Goal: Information Seeking & Learning: Learn about a topic

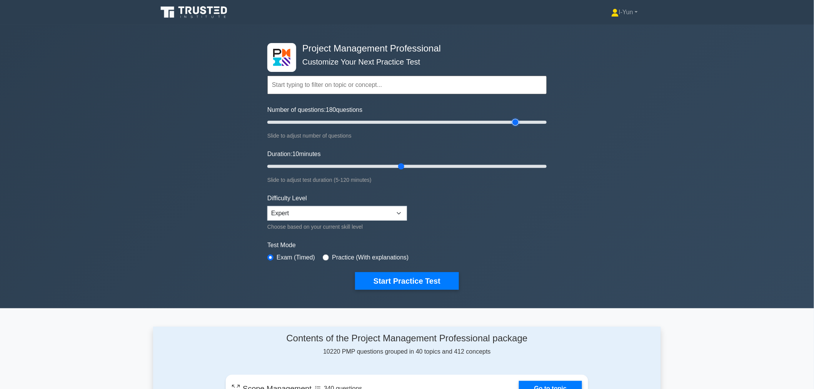
drag, startPoint x: 348, startPoint y: 121, endPoint x: 518, endPoint y: 121, distance: 169.6
type input "180"
click at [518, 121] on input "Number of questions: 180 questions" at bounding box center [406, 122] width 279 height 9
drag, startPoint x: 401, startPoint y: 163, endPoint x: 654, endPoint y: 179, distance: 253.9
type input "120"
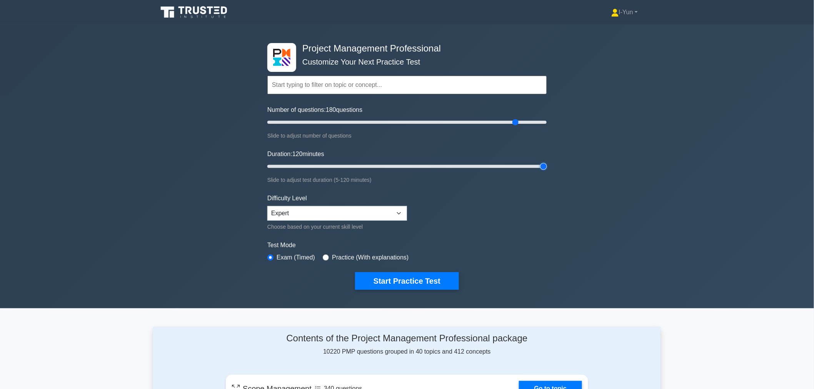
click at [546, 171] on input "Duration: 120 minutes" at bounding box center [406, 166] width 279 height 9
drag, startPoint x: 517, startPoint y: 122, endPoint x: 435, endPoint y: 128, distance: 82.1
type input "120"
click at [435, 127] on input "Number of questions: 120 questions" at bounding box center [406, 122] width 279 height 9
click at [646, 189] on div "Project Management Professional Customize Your Next Practice Test Topics Scope …" at bounding box center [407, 167] width 814 height 284
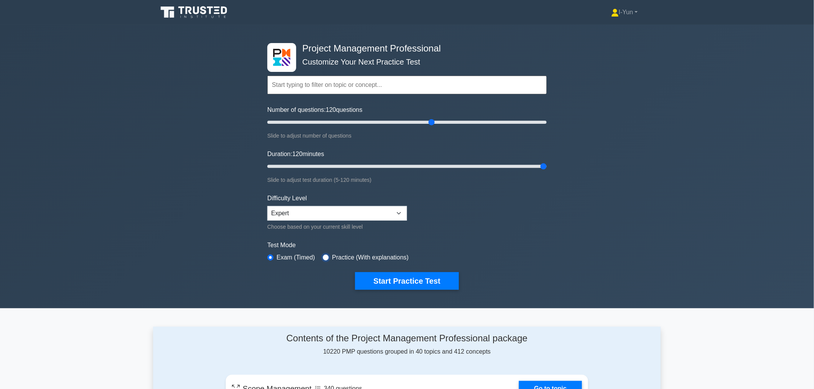
click at [325, 259] on input "radio" at bounding box center [326, 258] width 6 height 6
radio input "true"
drag, startPoint x: 433, startPoint y: 123, endPoint x: 669, endPoint y: 123, distance: 236.1
click at [546, 123] on input "Number of questions: 200 questions" at bounding box center [406, 122] width 279 height 9
drag, startPoint x: 543, startPoint y: 121, endPoint x: 513, endPoint y: 125, distance: 29.9
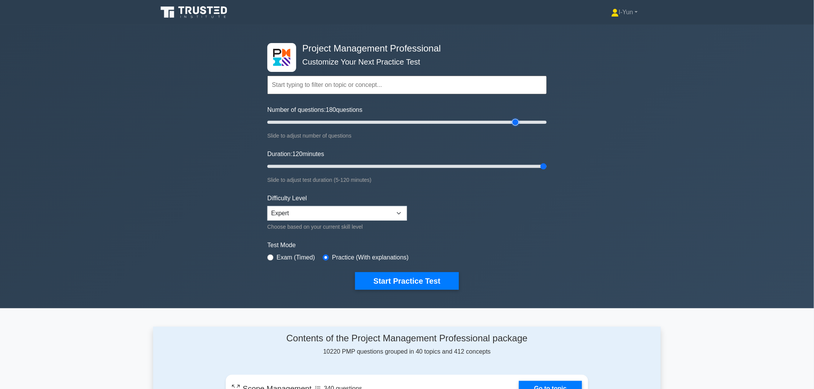
click at [513, 125] on input "Number of questions: 180 questions" at bounding box center [406, 122] width 279 height 9
click at [534, 247] on label "Test Mode" at bounding box center [406, 245] width 279 height 9
drag, startPoint x: 515, startPoint y: 122, endPoint x: 432, endPoint y: 125, distance: 83.5
type input "120"
click at [432, 125] on input "Number of questions: 120 questions" at bounding box center [406, 122] width 279 height 9
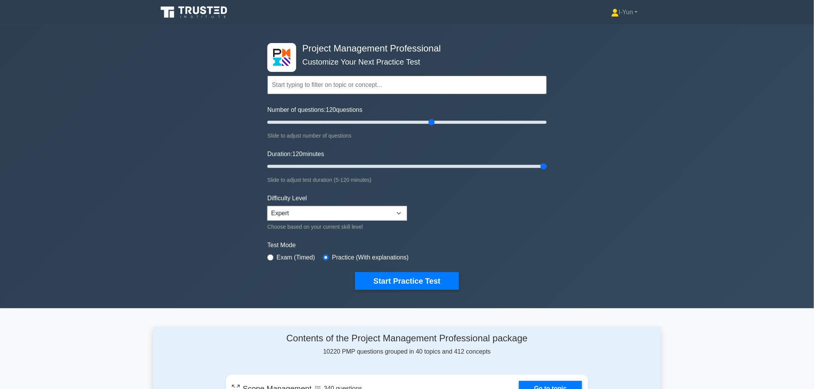
click at [543, 230] on form "Topics Scope Management Time Management Cost Management Quality Management Risk…" at bounding box center [406, 171] width 279 height 238
click at [422, 280] on button "Start Practice Test" at bounding box center [407, 281] width 104 height 18
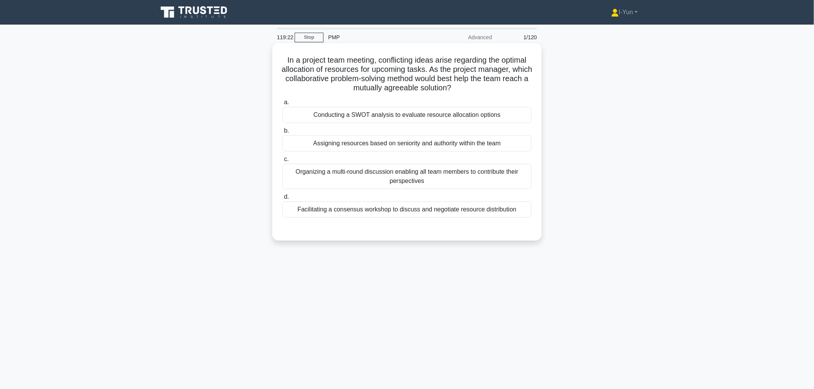
click at [422, 211] on div "Facilitating a consensus workshop to discuss and negotiate resource distribution" at bounding box center [406, 209] width 249 height 16
click at [282, 200] on input "d. Facilitating a consensus workshop to discuss and negotiate resource distribu…" at bounding box center [282, 197] width 0 height 5
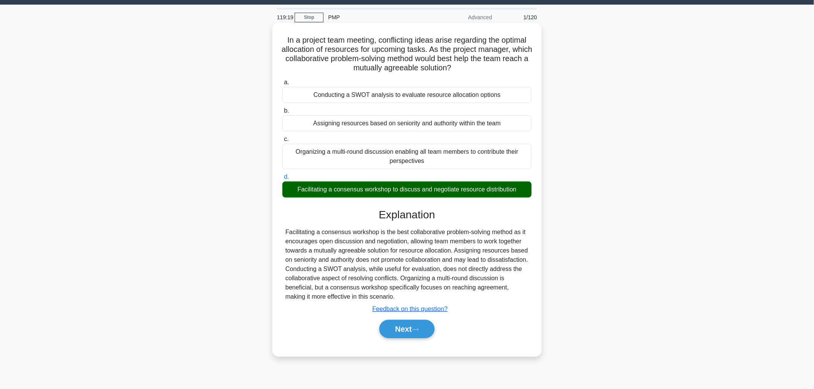
scroll to position [26, 0]
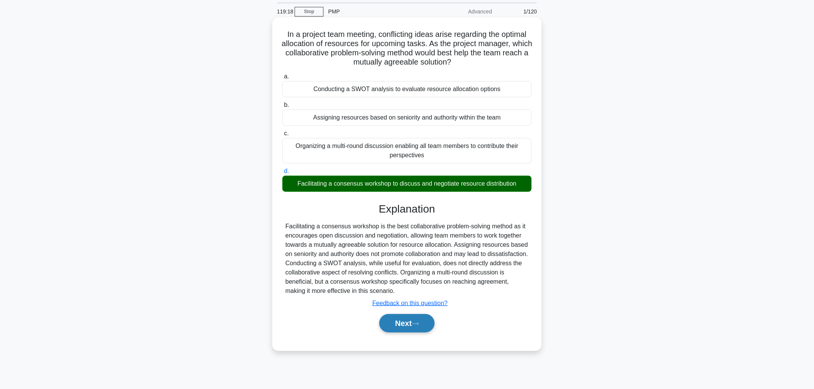
click at [409, 321] on button "Next" at bounding box center [406, 323] width 55 height 18
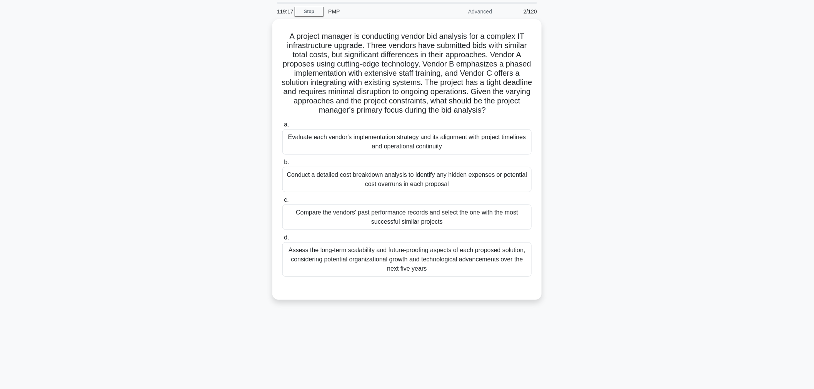
scroll to position [0, 0]
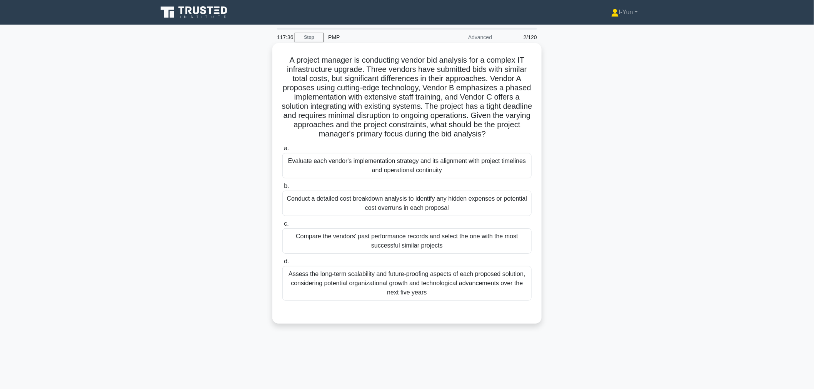
click at [488, 284] on div "Assess the long-term scalability and future-proofing aspects of each proposed s…" at bounding box center [406, 283] width 249 height 35
click at [282, 264] on input "d. Assess the long-term scalability and future-proofing aspects of each propose…" at bounding box center [282, 261] width 0 height 5
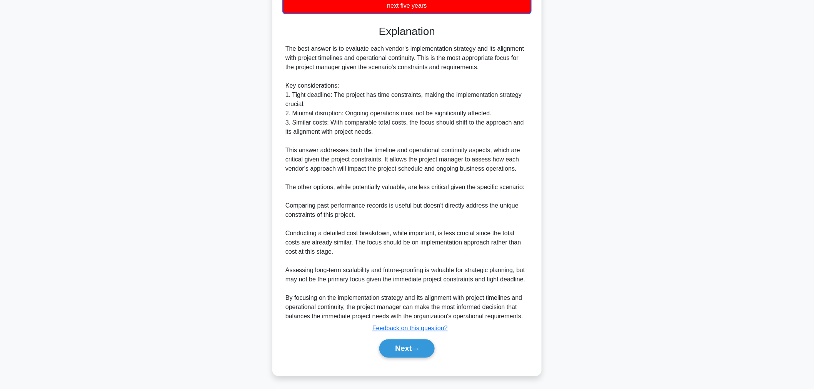
scroll to position [288, 0]
click at [396, 349] on button "Next" at bounding box center [406, 348] width 55 height 18
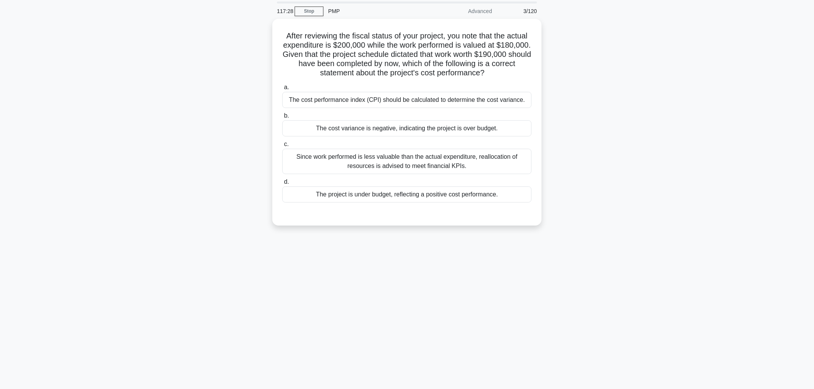
scroll to position [26, 0]
click at [421, 196] on div "The project is under budget, reflecting a positive cost performance." at bounding box center [406, 193] width 249 height 16
click at [282, 183] on input "d. The project is under budget, reflecting a positive cost performance." at bounding box center [282, 180] width 0 height 5
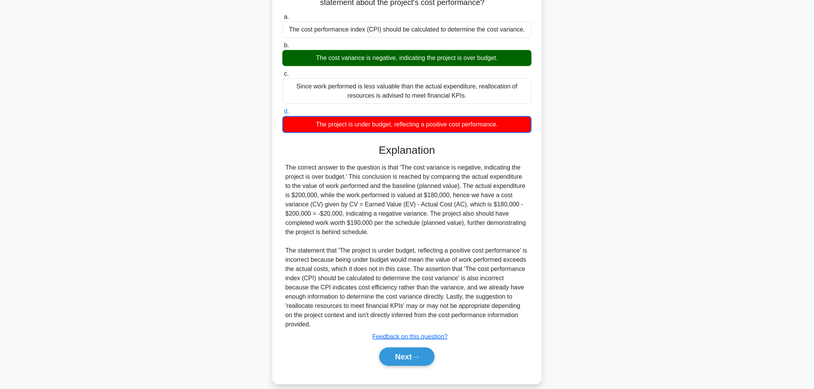
scroll to position [103, 0]
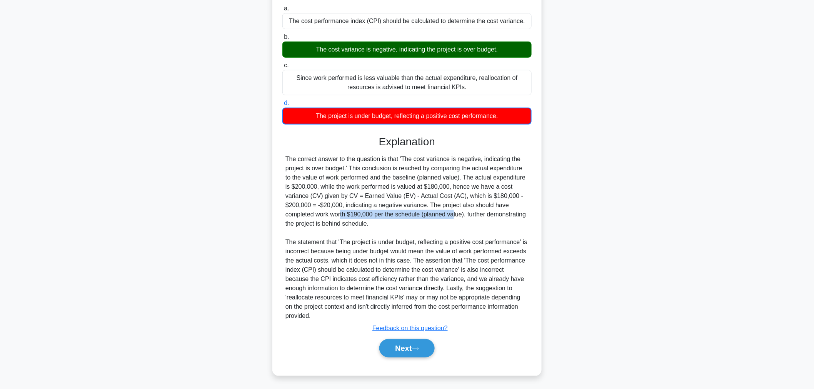
drag, startPoint x: 289, startPoint y: 217, endPoint x: 403, endPoint y: 217, distance: 114.2
click at [403, 217] on div "The correct answer to the question is that 'The cost variance is negative, indi…" at bounding box center [406, 238] width 243 height 166
click at [385, 225] on div "The correct answer to the question is that 'The cost variance is negative, indi…" at bounding box center [406, 238] width 243 height 166
drag, startPoint x: 378, startPoint y: 213, endPoint x: 390, endPoint y: 221, distance: 15.5
click at [390, 221] on div "The correct answer to the question is that 'The cost variance is negative, indi…" at bounding box center [406, 238] width 243 height 166
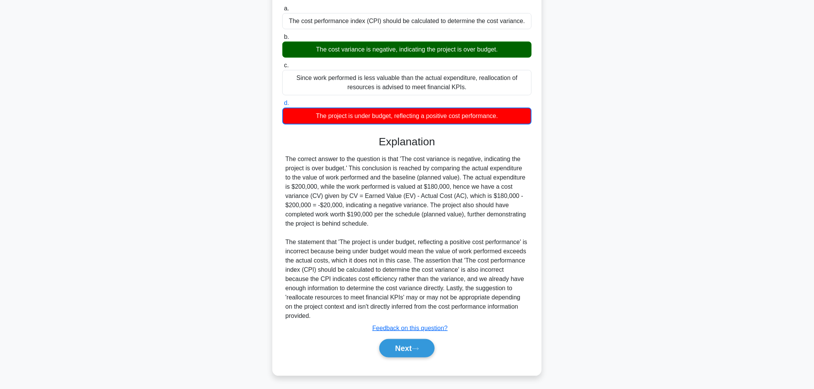
click at [390, 221] on div "The correct answer to the question is that 'The cost variance is negative, indi…" at bounding box center [406, 238] width 243 height 166
click at [409, 342] on button "Next" at bounding box center [406, 348] width 55 height 18
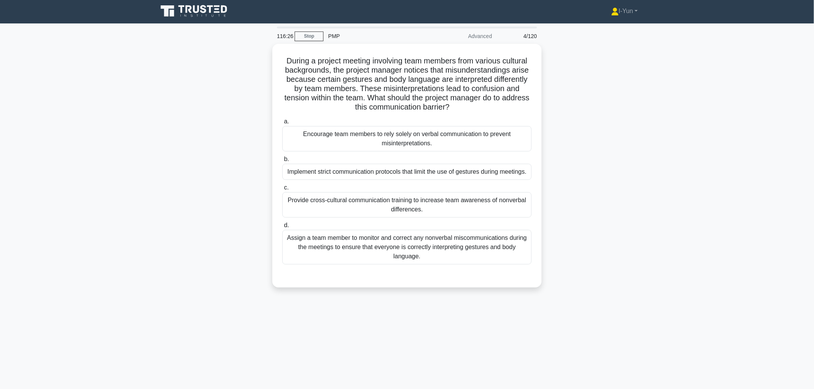
scroll to position [0, 0]
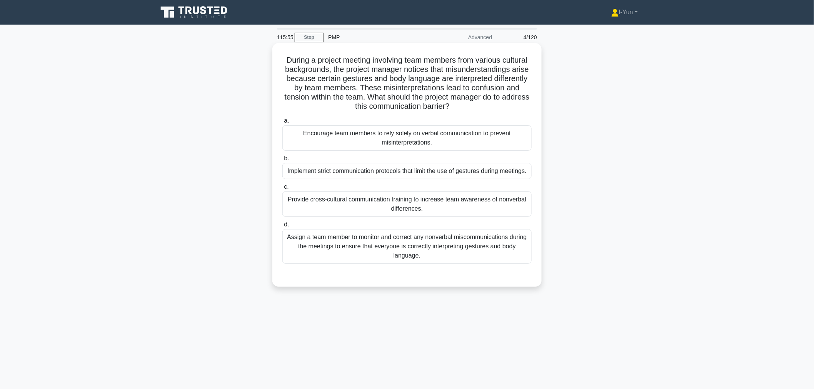
click at [489, 141] on div "Encourage team members to rely solely on verbal communication to prevent misint…" at bounding box center [406, 137] width 249 height 25
click at [282, 123] on input "a. Encourage team members to rely solely on verbal communication to prevent mis…" at bounding box center [282, 120] width 0 height 5
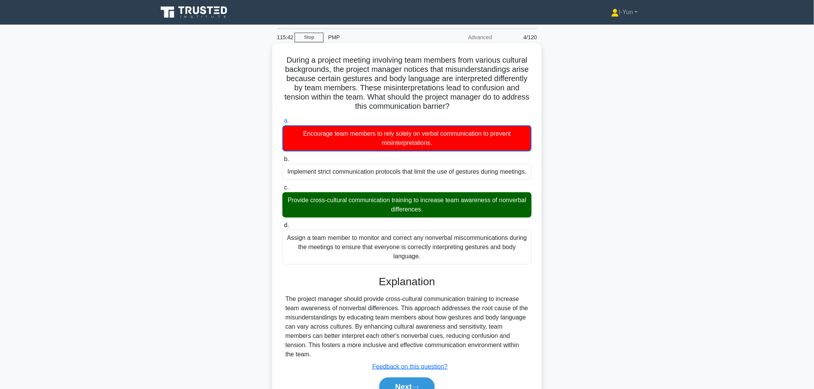
scroll to position [39, 0]
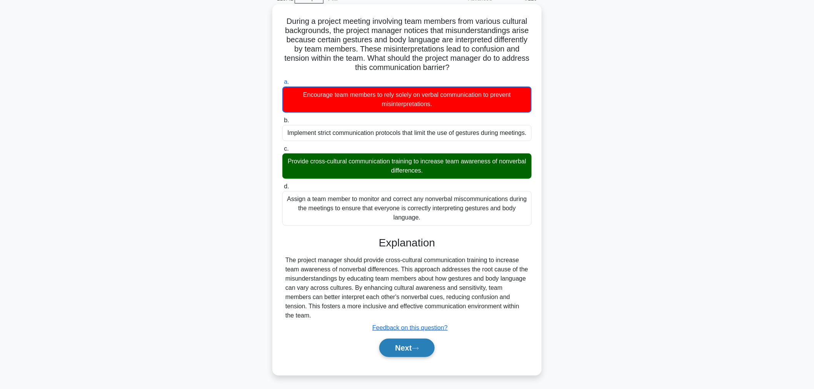
click at [412, 351] on button "Next" at bounding box center [406, 348] width 55 height 18
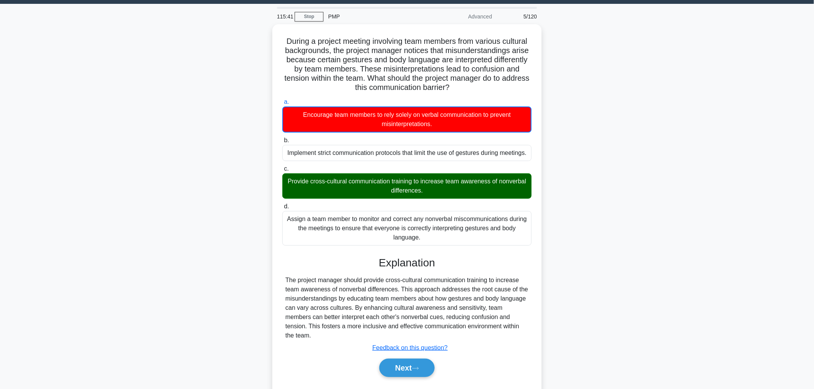
scroll to position [0, 0]
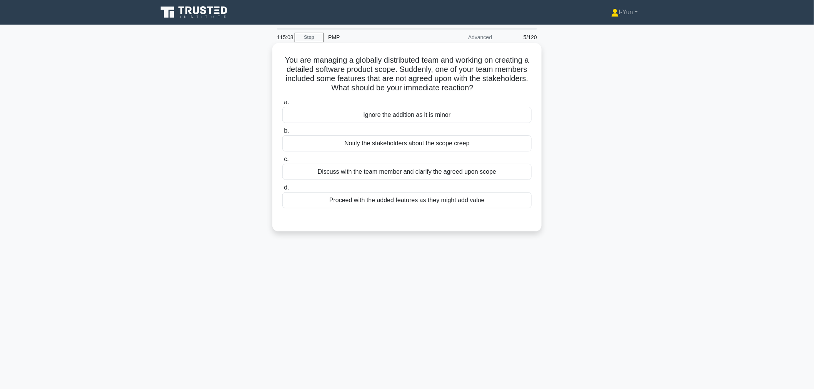
click at [477, 175] on div "Discuss with the team member and clarify the agreed upon scope" at bounding box center [406, 172] width 249 height 16
click at [282, 162] on input "c. Discuss with the team member and clarify the agreed upon scope" at bounding box center [282, 159] width 0 height 5
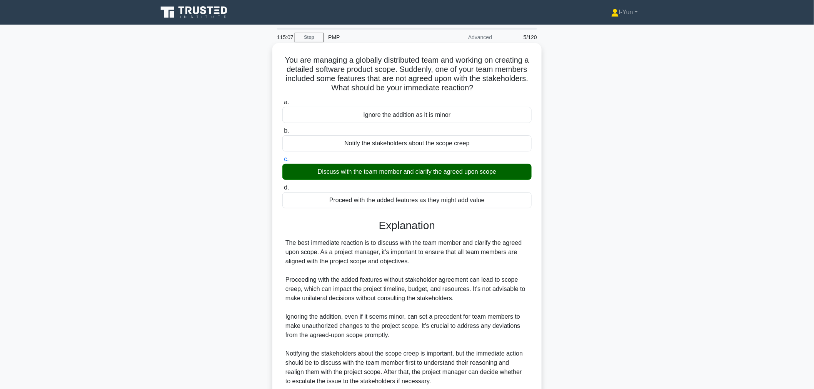
scroll to position [67, 0]
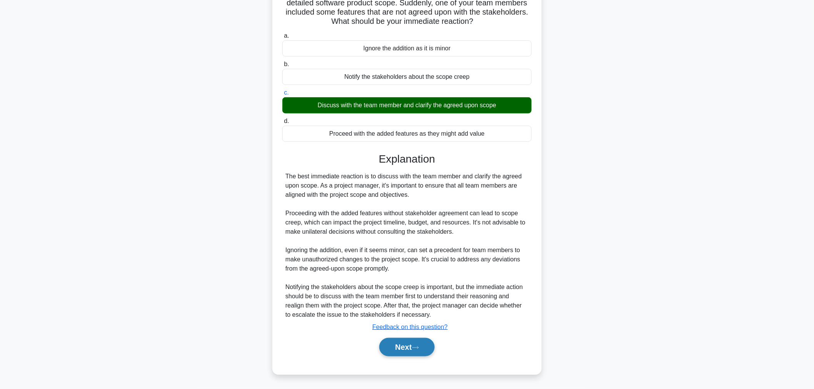
click at [408, 348] on button "Next" at bounding box center [406, 347] width 55 height 18
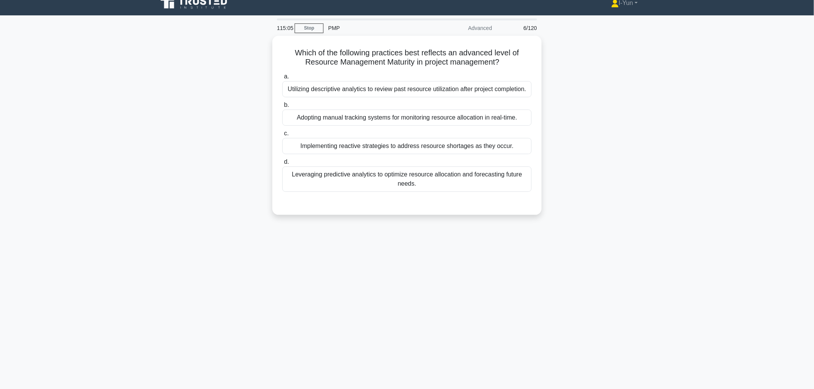
scroll to position [0, 0]
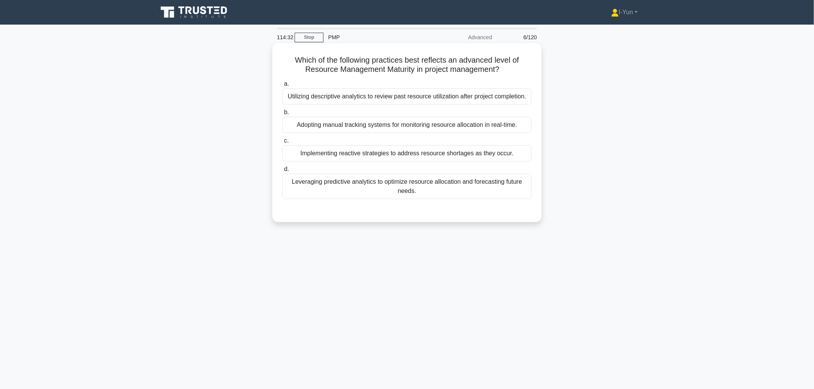
click at [445, 182] on div "Leveraging predictive analytics to optimize resource allocation and forecasting…" at bounding box center [406, 186] width 249 height 25
click at [282, 172] on input "d. Leveraging predictive analytics to optimize resource allocation and forecast…" at bounding box center [282, 169] width 0 height 5
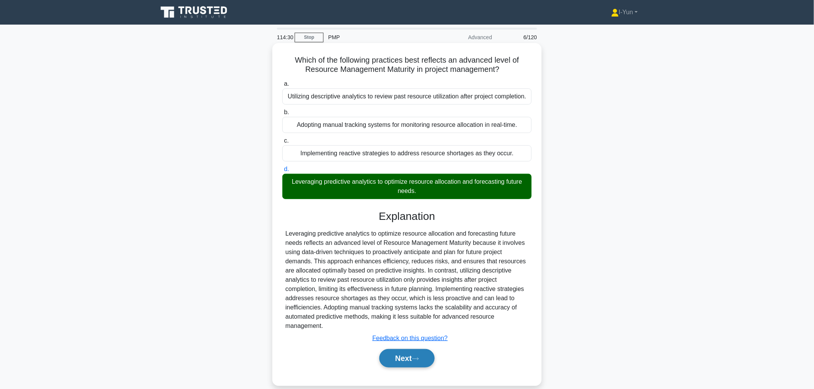
click at [418, 359] on icon at bounding box center [415, 359] width 6 height 2
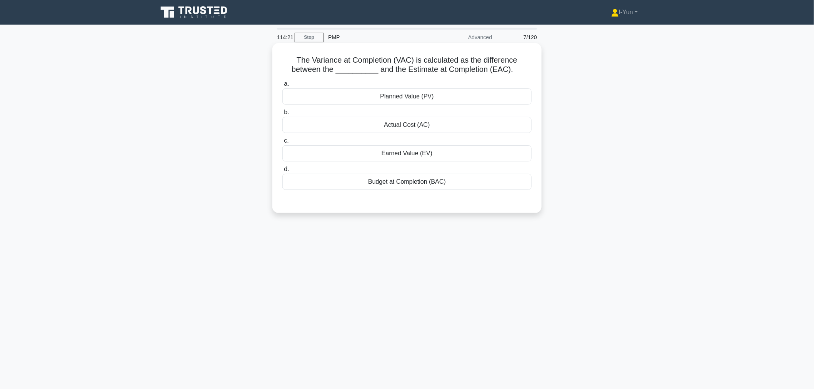
click at [414, 181] on div "Budget at Completion (BAC)" at bounding box center [406, 182] width 249 height 16
click at [282, 172] on input "d. Budget at Completion (BAC)" at bounding box center [282, 169] width 0 height 5
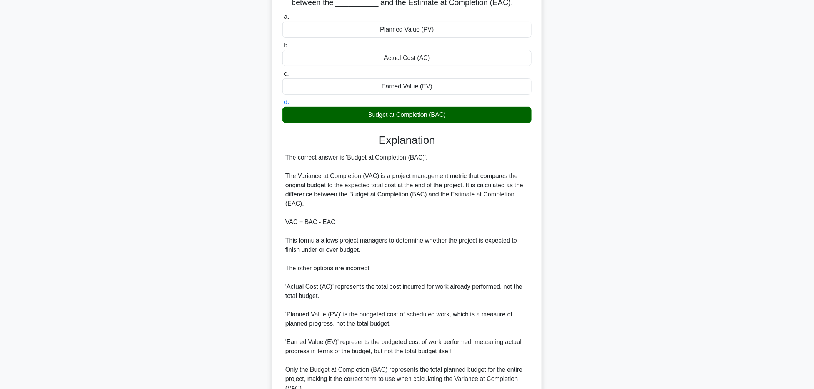
scroll to position [140, 0]
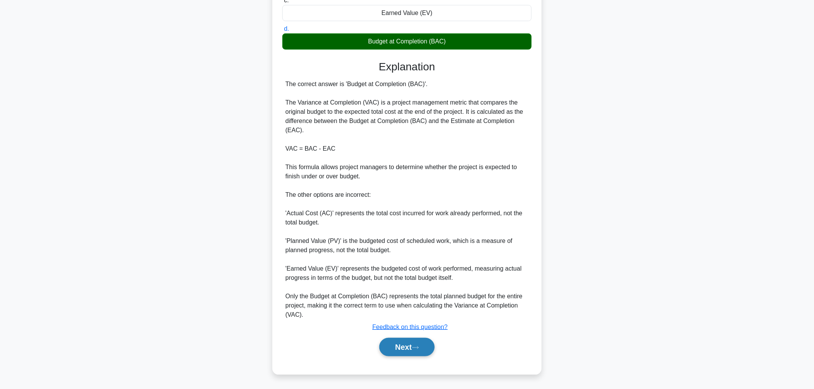
click at [396, 349] on button "Next" at bounding box center [406, 347] width 55 height 18
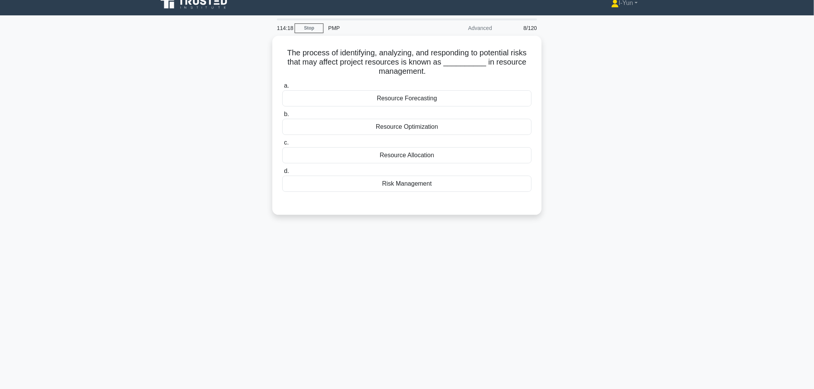
scroll to position [0, 0]
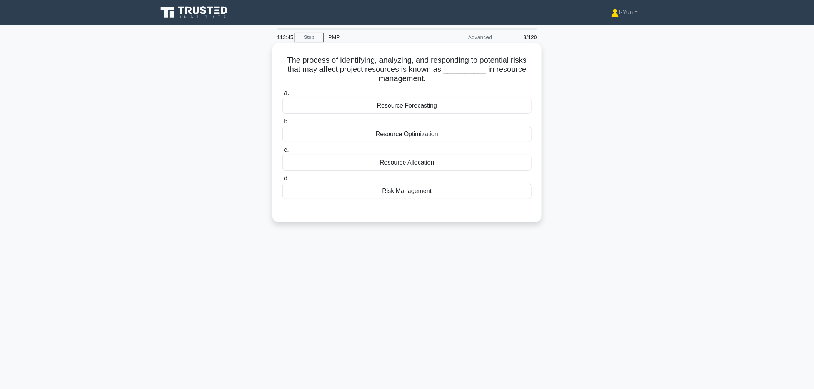
click at [374, 161] on div "Resource Allocation" at bounding box center [406, 163] width 249 height 16
click at [282, 153] on input "c. Resource Allocation" at bounding box center [282, 150] width 0 height 5
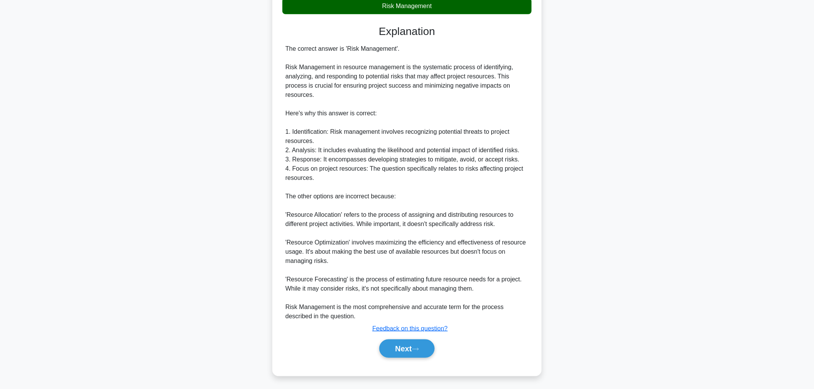
scroll to position [186, 0]
click at [401, 350] on button "Next" at bounding box center [406, 348] width 55 height 18
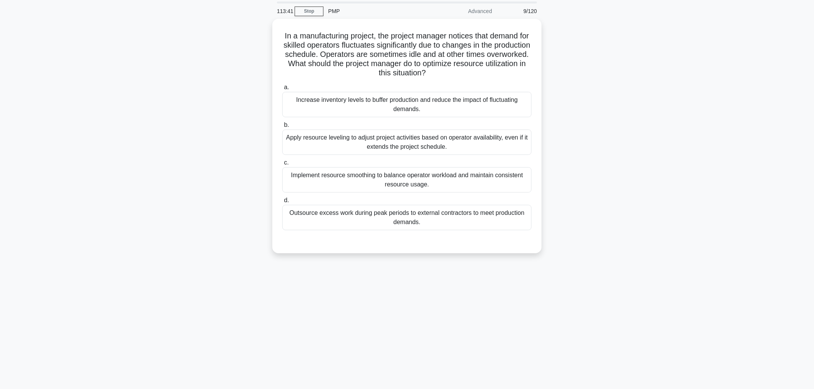
scroll to position [26, 0]
click at [513, 212] on div "Outsource excess work during peak periods to external contractors to meet produ…" at bounding box center [406, 215] width 249 height 25
click at [282, 201] on input "d. Outsource excess work during peak periods to external contractors to meet pr…" at bounding box center [282, 198] width 0 height 5
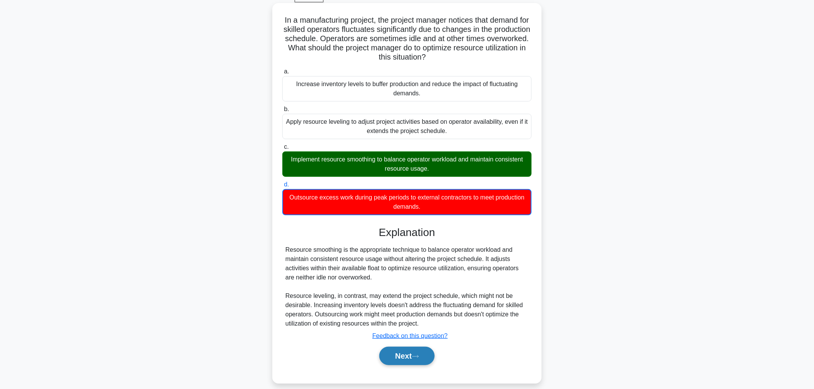
scroll to position [48, 0]
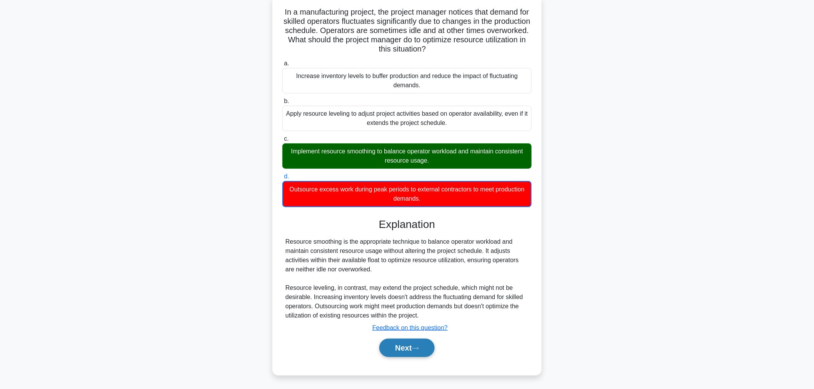
click at [404, 344] on button "Next" at bounding box center [406, 348] width 55 height 18
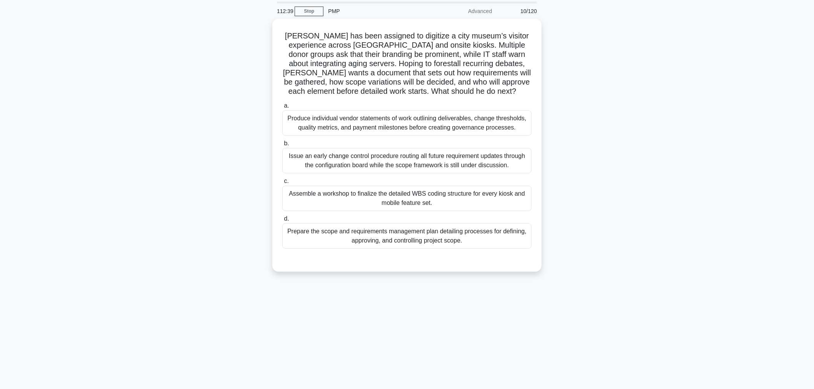
scroll to position [26, 0]
click at [444, 112] on div "Produce individual vendor statements of work outlining deliverables, change thr…" at bounding box center [406, 121] width 249 height 25
click at [282, 107] on input "a. Produce individual vendor statements of work outlining deliverables, change …" at bounding box center [282, 104] width 0 height 5
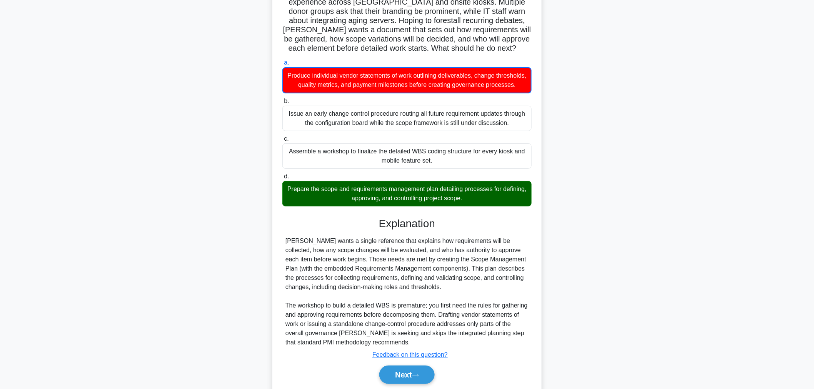
scroll to position [103, 0]
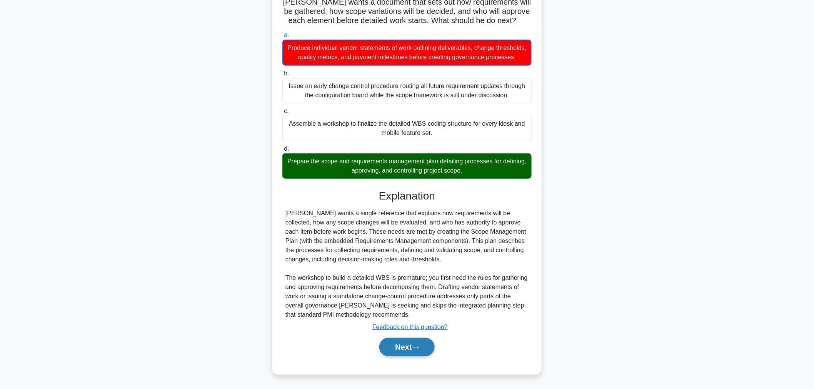
click at [408, 352] on button "Next" at bounding box center [406, 347] width 55 height 18
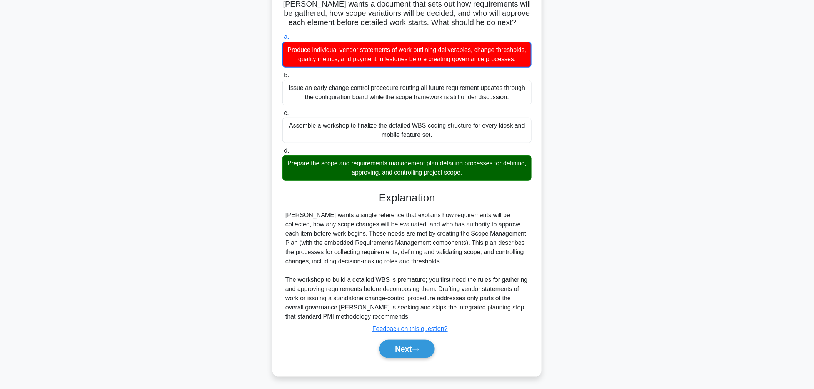
scroll to position [26, 0]
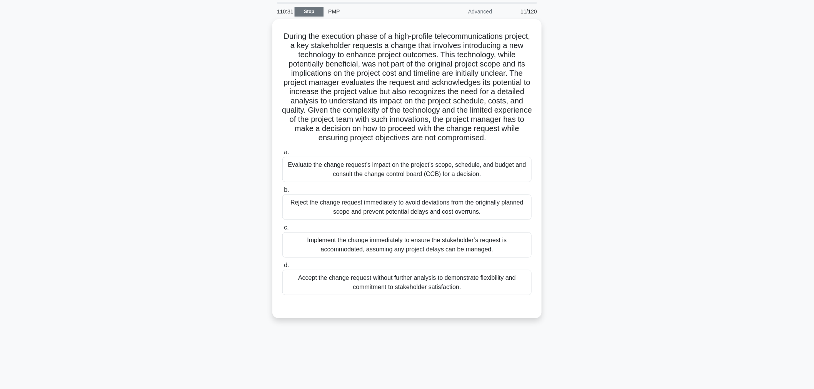
click at [310, 13] on link "Stop" at bounding box center [309, 12] width 29 height 10
